Goal: Information Seeking & Learning: Learn about a topic

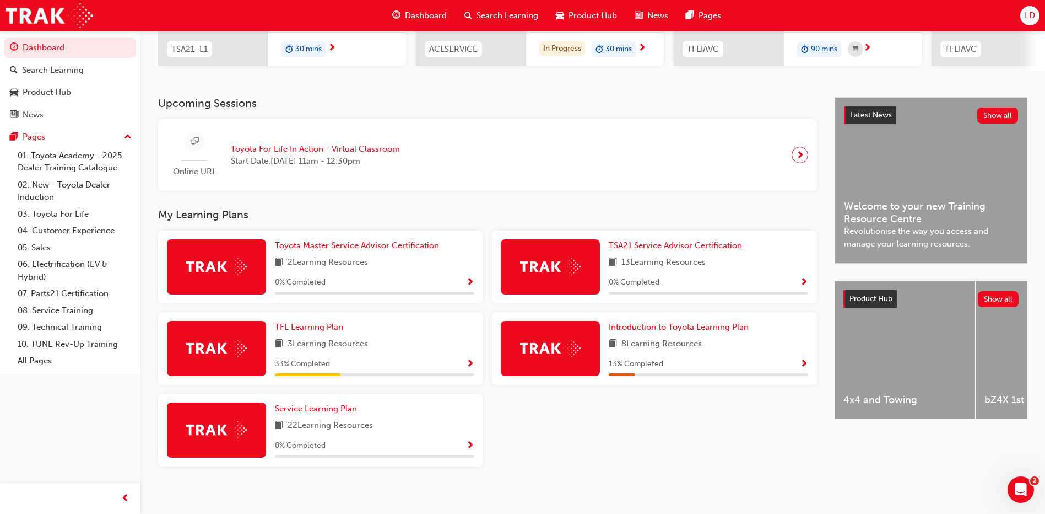
scroll to position [195, 0]
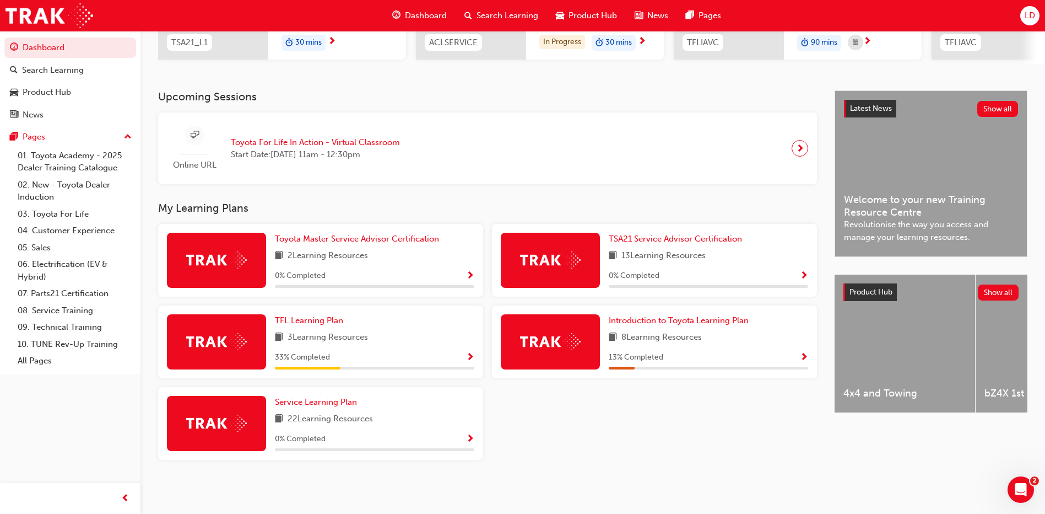
click at [468, 359] on span "Show Progress" at bounding box center [470, 358] width 8 height 10
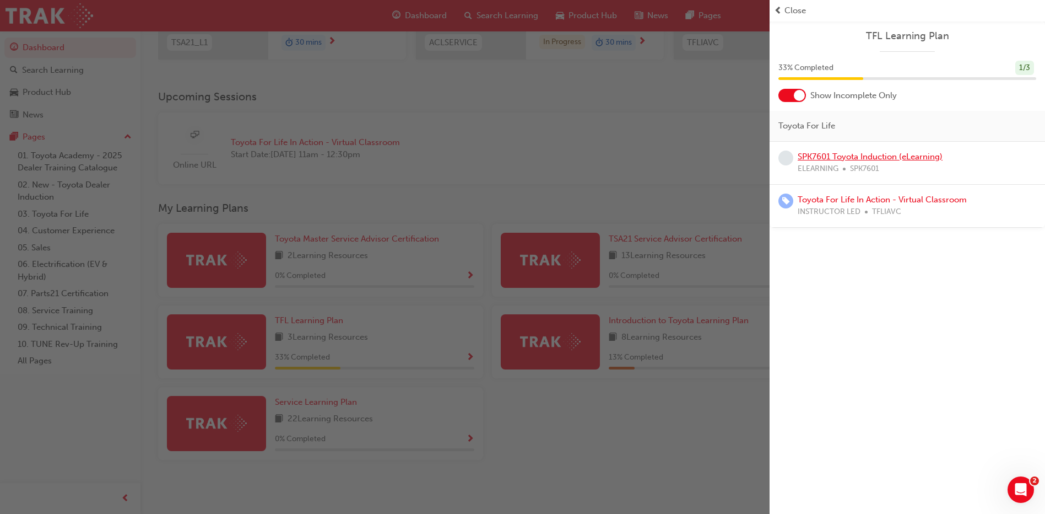
click at [826, 153] on link "SPK7601 Toyota Induction (eLearning)" at bounding box center [870, 157] width 145 height 10
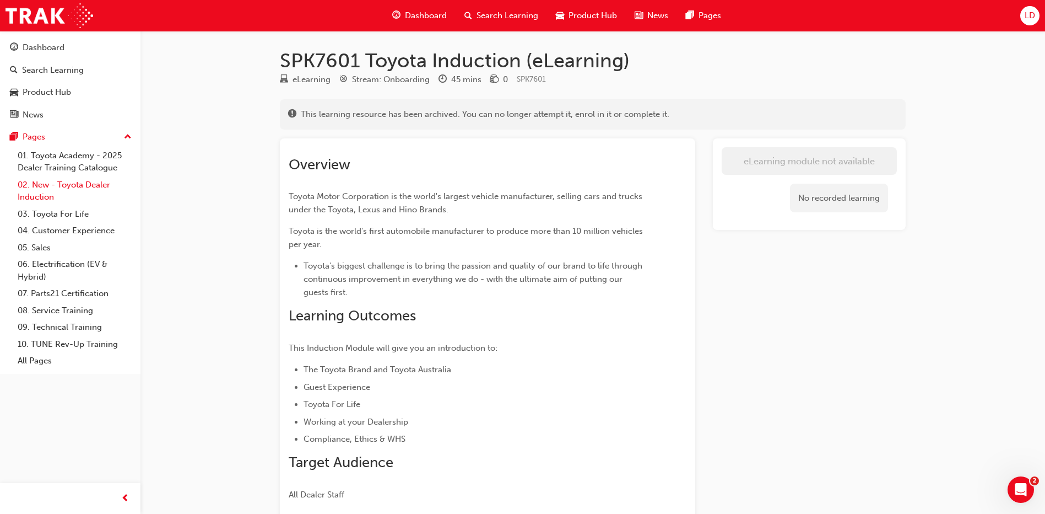
click at [66, 190] on link "02. New - Toyota Dealer Induction" at bounding box center [74, 190] width 123 height 29
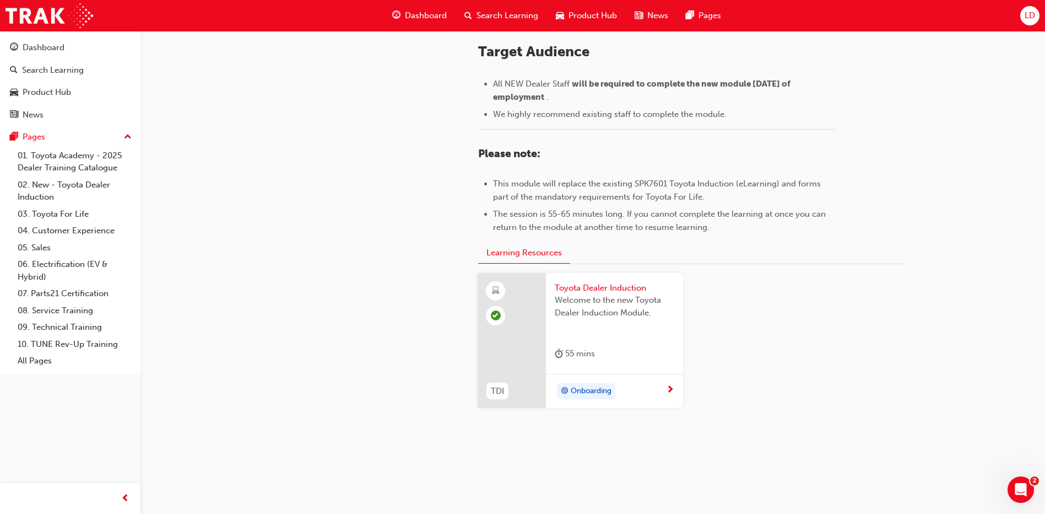
scroll to position [467, 0]
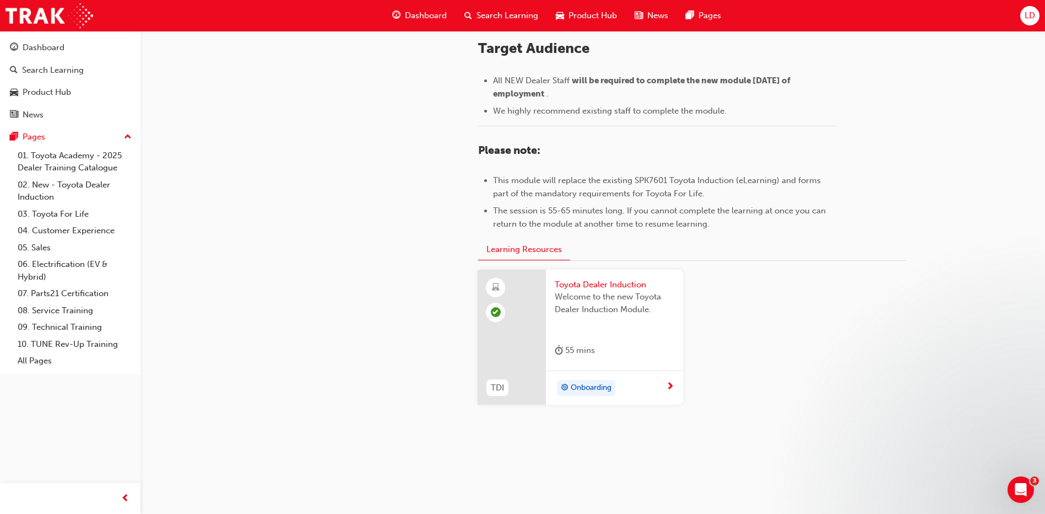
click at [584, 380] on div "Onboarding" at bounding box center [586, 388] width 58 height 17
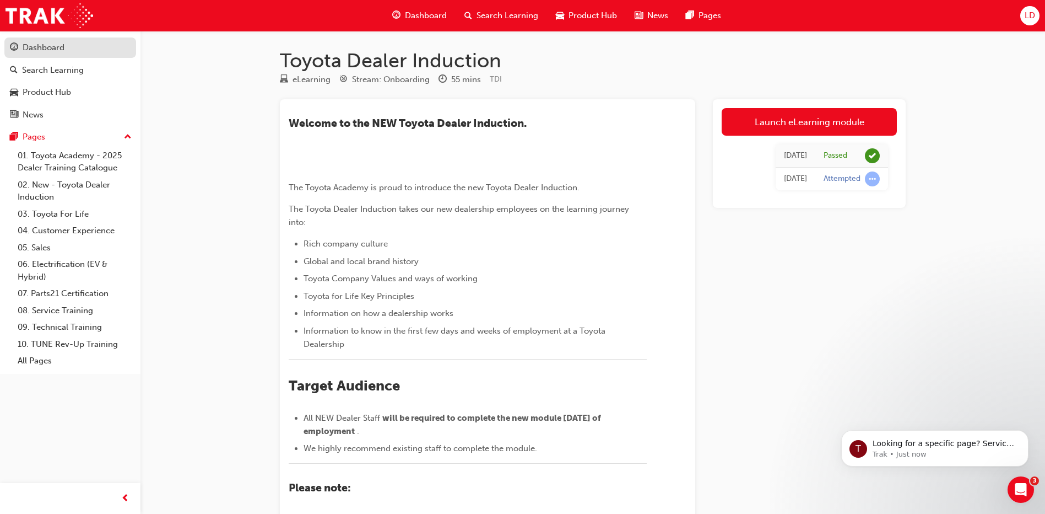
click at [52, 51] on div "Dashboard" at bounding box center [44, 47] width 42 height 13
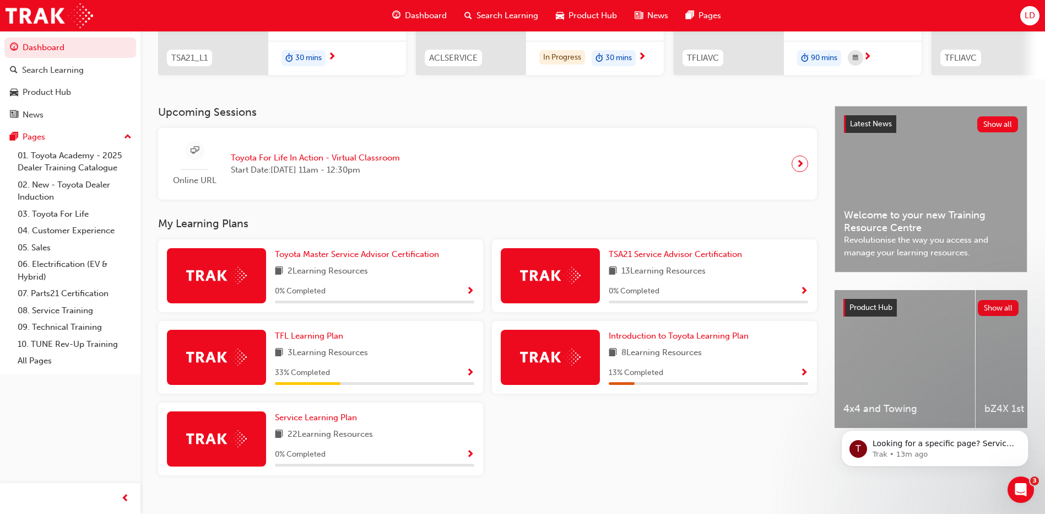
scroll to position [195, 0]
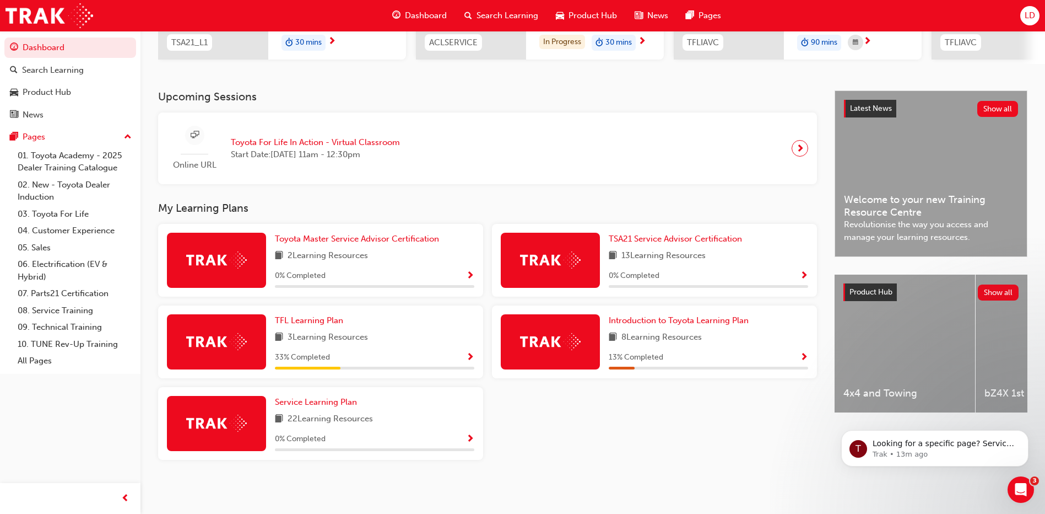
click at [470, 357] on span "Show Progress" at bounding box center [470, 358] width 8 height 10
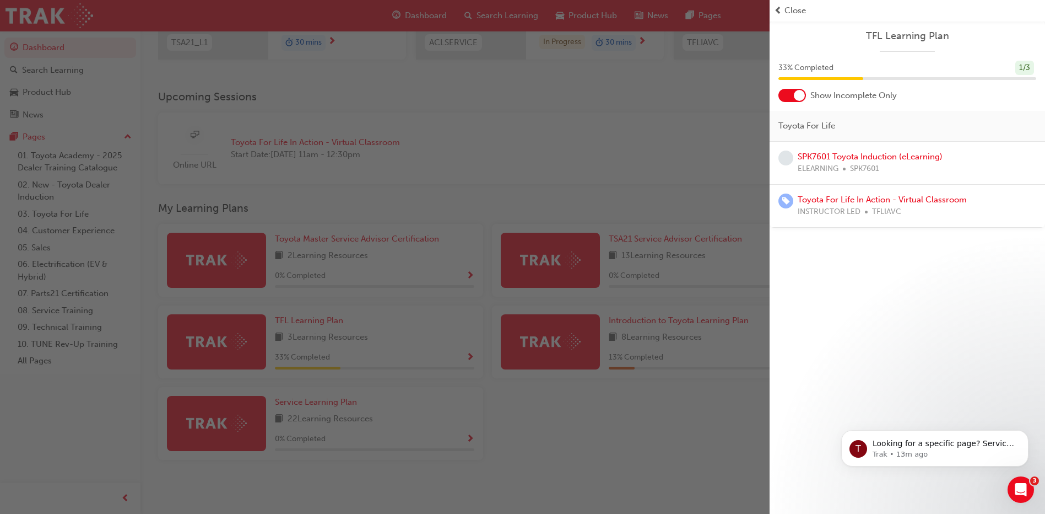
click at [464, 361] on div "button" at bounding box center [385, 257] width 770 height 514
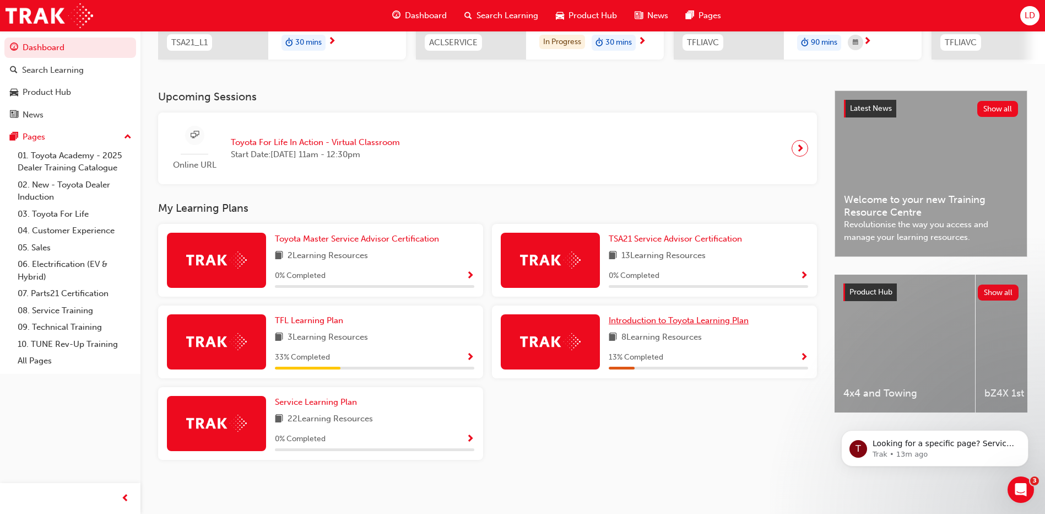
click at [694, 317] on span "Introduction to Toyota Learning Plan" at bounding box center [679, 320] width 140 height 10
